Goal: Information Seeking & Learning: Learn about a topic

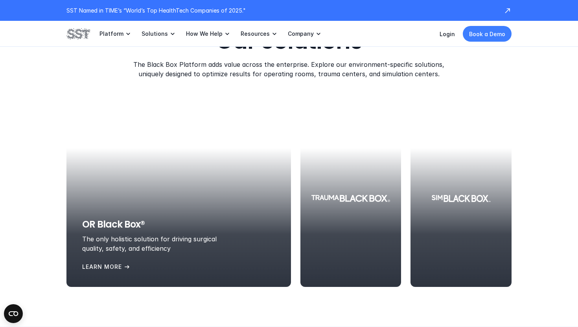
scroll to position [971, 0]
click at [108, 266] on p "Learn More" at bounding box center [102, 266] width 40 height 9
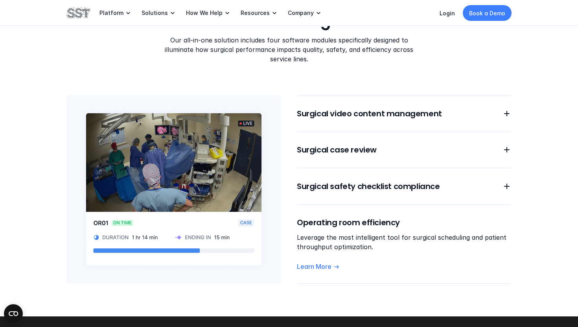
scroll to position [640, 0]
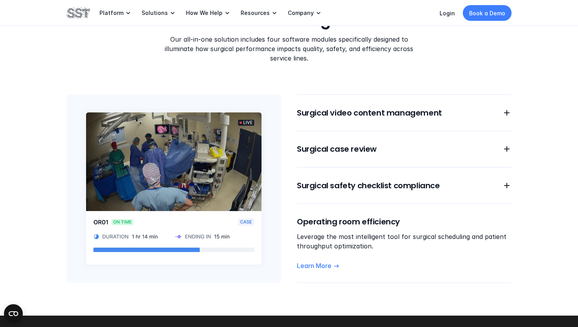
click at [368, 116] on div "Surgical video content management Surgical case review Surgical safety checklis…" at bounding box center [404, 188] width 215 height 189
click at [507, 108] on div "Surgical video content management" at bounding box center [404, 112] width 215 height 11
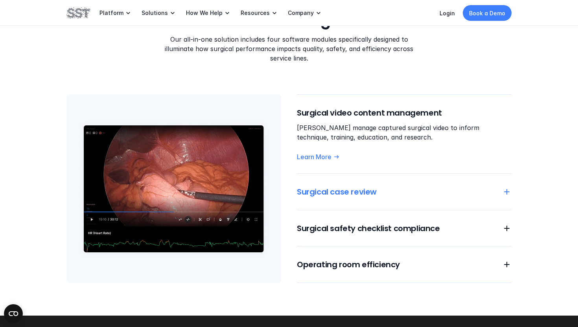
click at [508, 187] on icon at bounding box center [506, 191] width 9 height 9
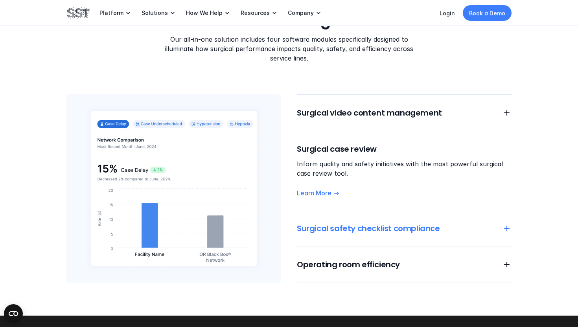
click at [507, 226] on use at bounding box center [507, 229] width 6 height 6
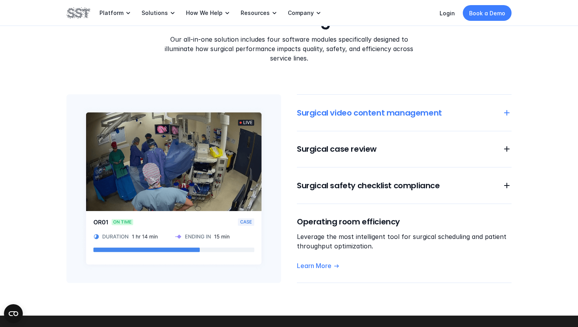
click at [505, 108] on icon at bounding box center [506, 112] width 9 height 9
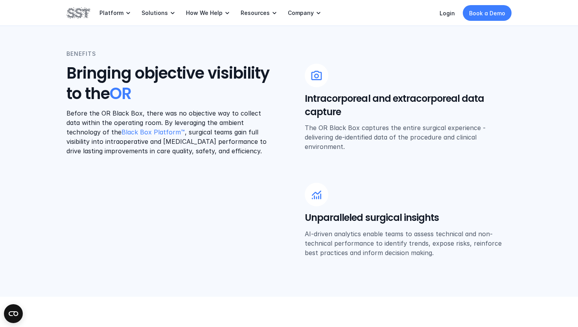
scroll to position [0, 0]
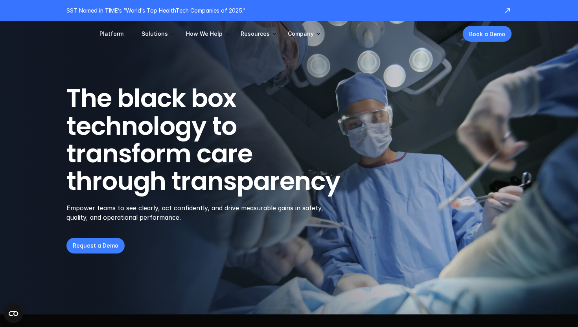
scroll to position [971, 0]
